Goal: Task Accomplishment & Management: Manage account settings

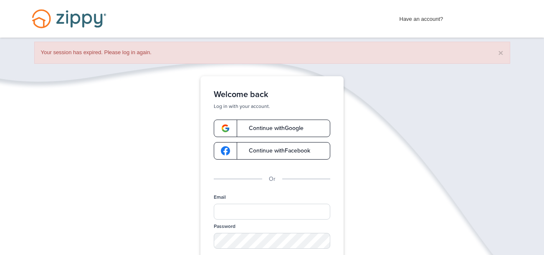
click at [266, 126] on span "Continue with Google" at bounding box center [271, 129] width 63 height 6
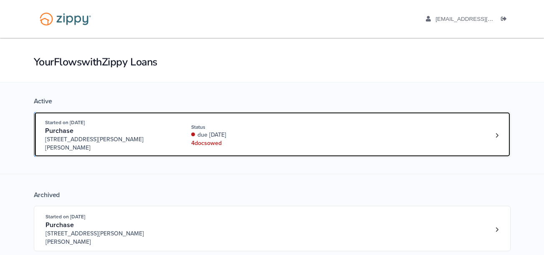
click at [156, 131] on div "Purchase" at bounding box center [108, 131] width 127 height 9
